Goal: Consume media (video, audio): Consume media (video, audio)

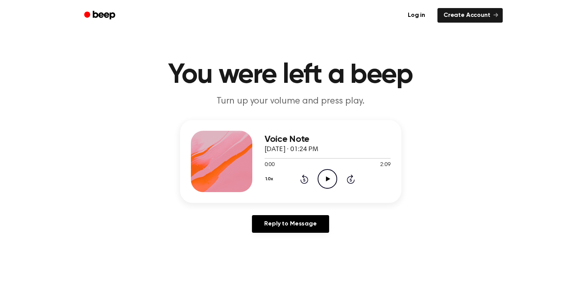
click at [329, 176] on icon "Play Audio" at bounding box center [328, 179] width 20 height 20
click at [324, 176] on icon "Pause Audio" at bounding box center [328, 179] width 20 height 20
drag, startPoint x: 316, startPoint y: 157, endPoint x: 250, endPoint y: 157, distance: 65.7
click at [250, 157] on div "Voice Note October 9, 2025 · 01:24 PM 0:55 2:09 Your browser does not support t…" at bounding box center [290, 161] width 221 height 83
drag, startPoint x: 250, startPoint y: 157, endPoint x: 316, endPoint y: 157, distance: 65.7
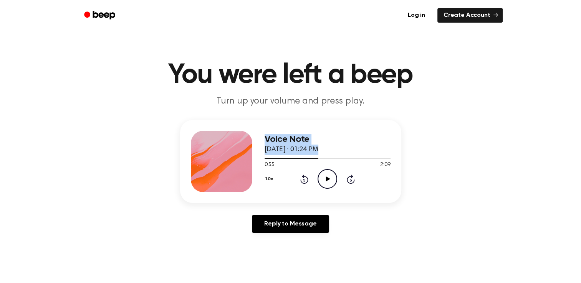
click at [316, 157] on span at bounding box center [315, 159] width 6 height 6
click at [531, 164] on div "Voice Note October 9, 2025 · 01:24 PM 0:52 2:09 Your browser does not support t…" at bounding box center [290, 179] width 563 height 119
drag, startPoint x: 312, startPoint y: 157, endPoint x: 272, endPoint y: 160, distance: 40.4
click at [272, 160] on div at bounding box center [328, 158] width 126 height 6
click at [333, 179] on icon "Play Audio" at bounding box center [328, 179] width 20 height 20
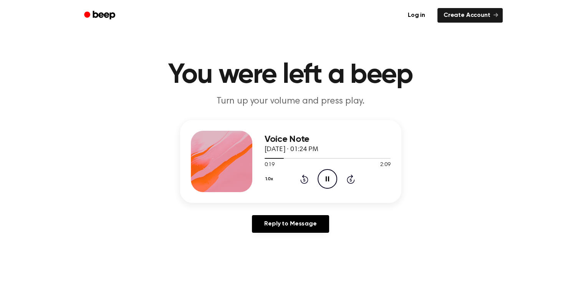
click at [304, 175] on icon at bounding box center [304, 179] width 8 height 9
click at [306, 180] on icon "Rewind 5 seconds" at bounding box center [304, 179] width 8 height 10
click at [304, 177] on icon at bounding box center [304, 179] width 8 height 9
click at [327, 182] on icon "Play Audio" at bounding box center [328, 179] width 20 height 20
click at [303, 178] on icon "Rewind 5 seconds" at bounding box center [304, 179] width 8 height 10
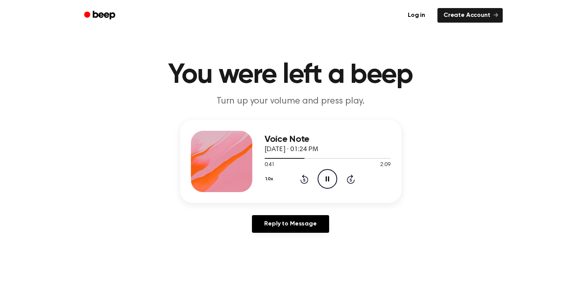
click at [307, 183] on icon at bounding box center [304, 179] width 8 height 9
click at [300, 181] on icon at bounding box center [304, 179] width 8 height 9
click at [329, 179] on icon at bounding box center [328, 179] width 4 height 5
click at [306, 180] on icon "Rewind 5 seconds" at bounding box center [304, 179] width 8 height 10
click at [326, 179] on icon at bounding box center [328, 179] width 4 height 5
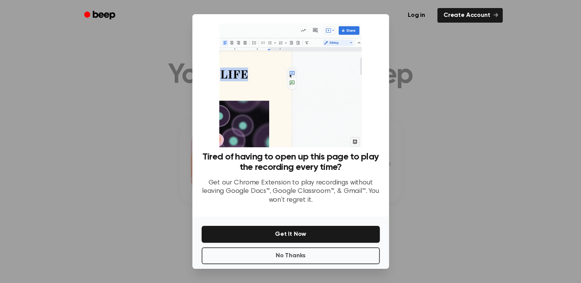
click at [471, 88] on div at bounding box center [290, 141] width 581 height 283
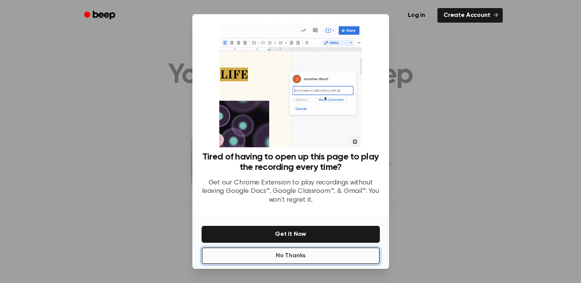
click at [293, 255] on button "No Thanks" at bounding box center [291, 256] width 178 height 17
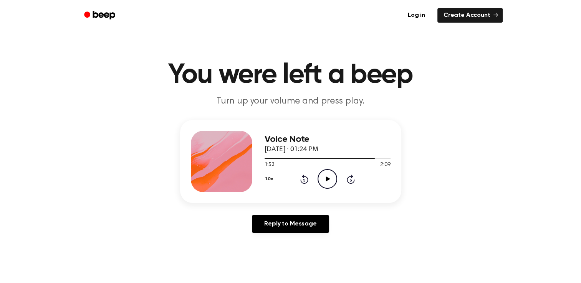
click at [321, 178] on icon "Play Audio" at bounding box center [328, 179] width 20 height 20
